Goal: Check status

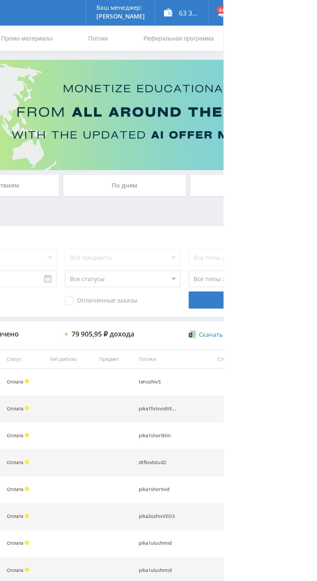
click at [227, 136] on div "По дням" at bounding box center [242, 140] width 93 height 16
click at [0, 0] on input "По дням" at bounding box center [0, 0] width 0 height 0
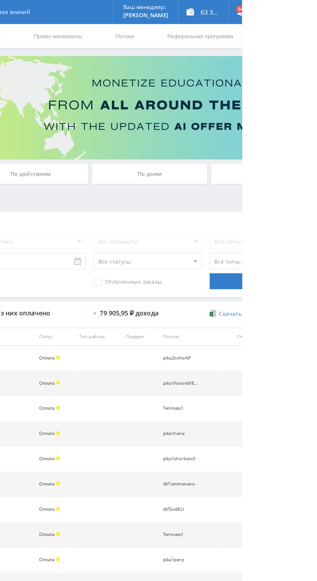
click at [227, 141] on div "По дням" at bounding box center [242, 140] width 93 height 16
click at [0, 0] on input "По дням" at bounding box center [0, 0] width 0 height 0
